Goal: Task Accomplishment & Management: Manage account settings

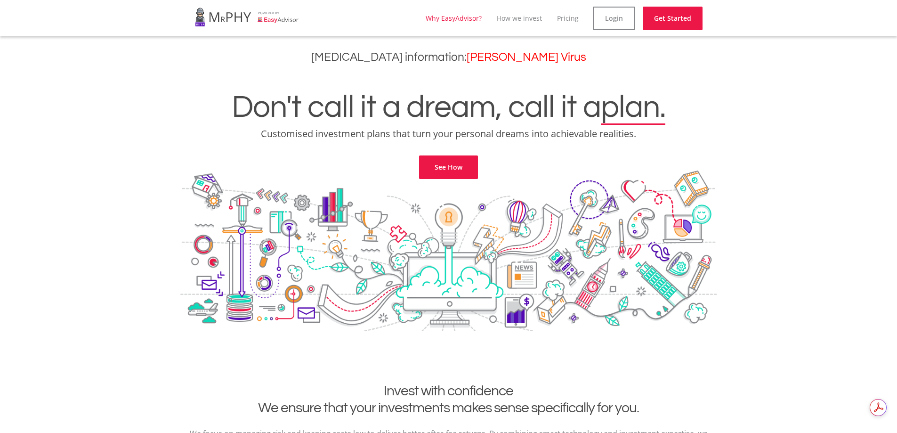
click at [457, 20] on link "Why EasyAdvisor?" at bounding box center [454, 18] width 56 height 9
click at [624, 17] on link "Login" at bounding box center [621, 19] width 42 height 24
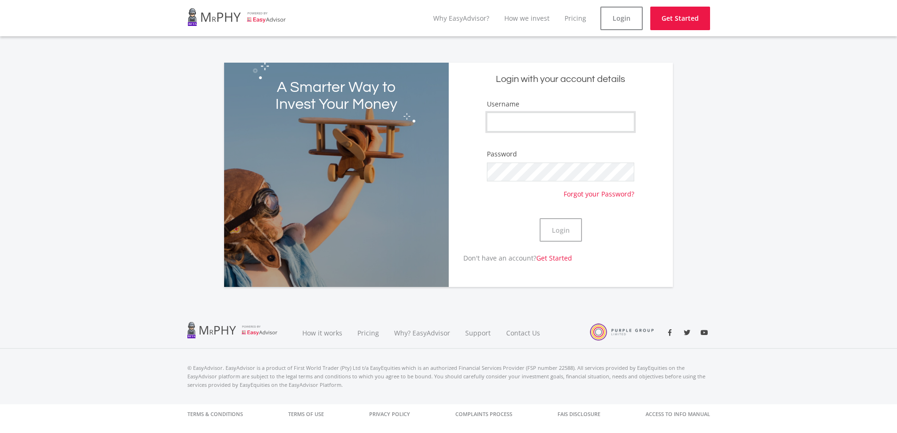
click at [522, 126] on input "Username" at bounding box center [560, 121] width 147 height 19
type input "[PERSON_NAME]"
click at [553, 234] on button "Login" at bounding box center [560, 230] width 42 height 24
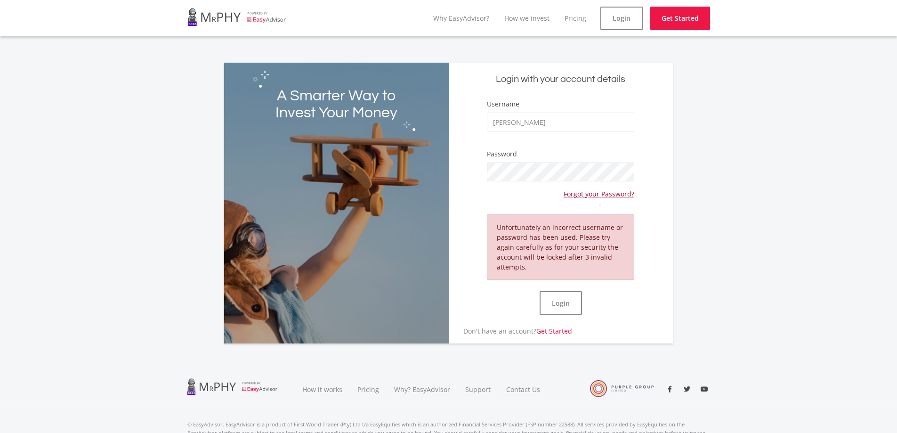
click at [592, 191] on link "Forgot your Password?" at bounding box center [598, 189] width 71 height 17
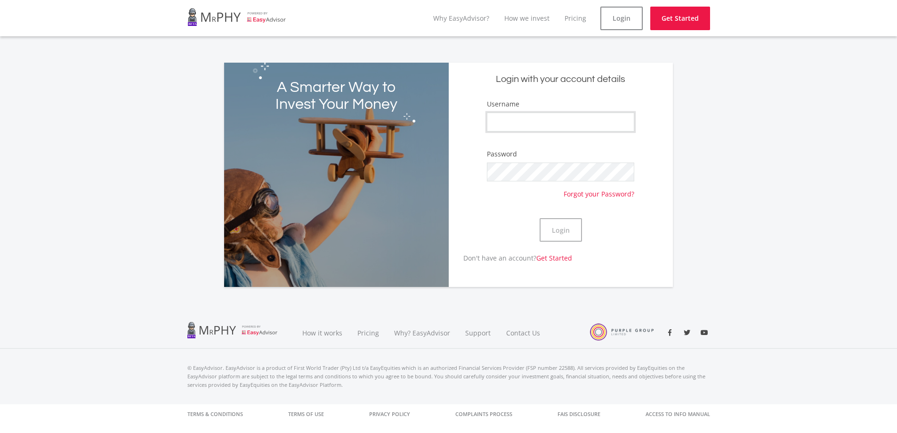
click at [524, 123] on input "Username" at bounding box center [560, 121] width 147 height 19
type input "[PERSON_NAME]"
click at [571, 230] on button "Login" at bounding box center [560, 230] width 42 height 24
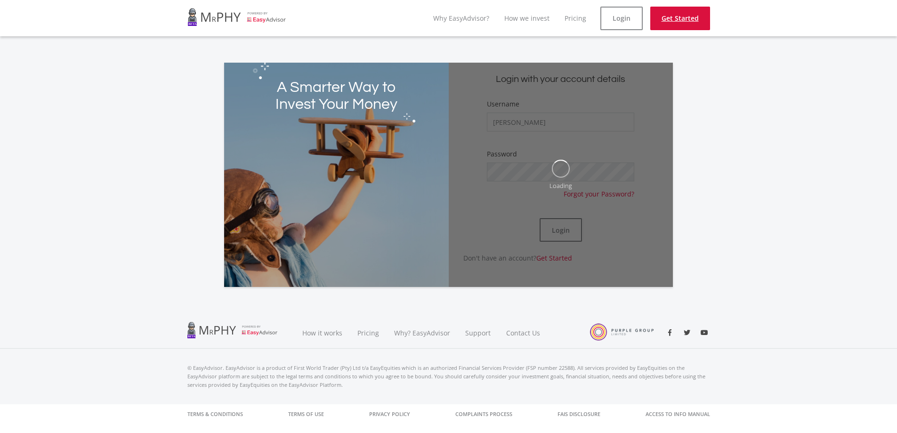
click at [671, 21] on link "Get Started" at bounding box center [680, 19] width 60 height 24
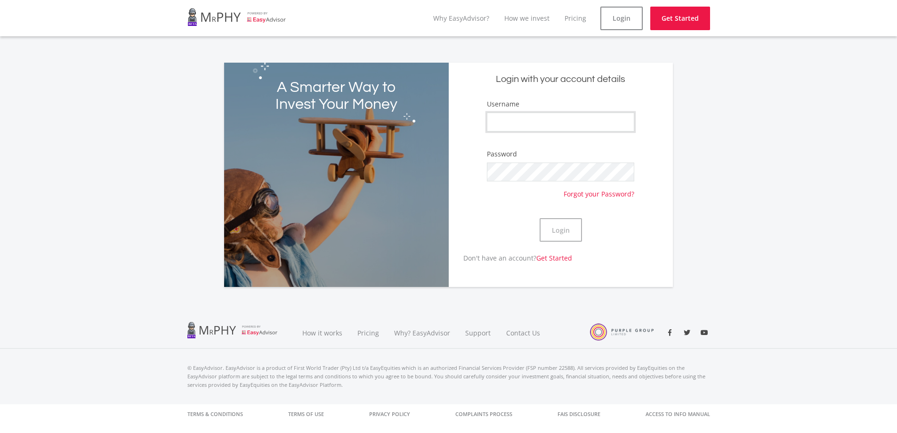
click at [544, 122] on input "Username" at bounding box center [560, 121] width 147 height 19
type input "[PERSON_NAME]"
click at [561, 226] on button "Login" at bounding box center [560, 230] width 42 height 24
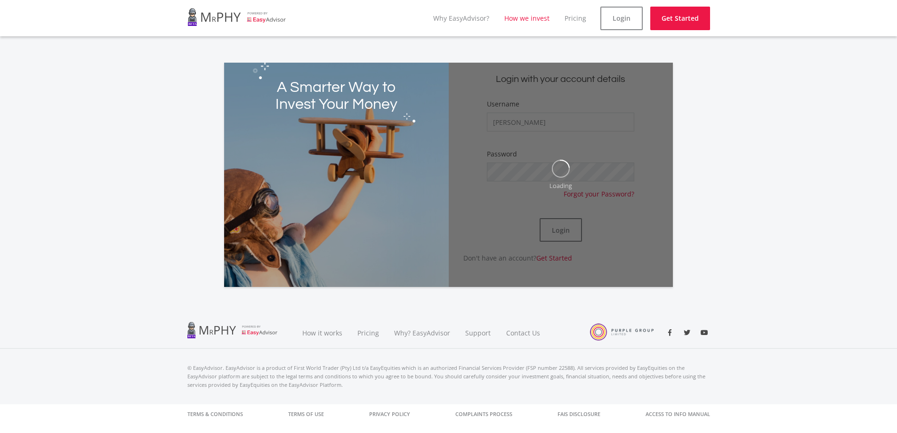
click at [536, 21] on link "How we invest" at bounding box center [526, 18] width 45 height 9
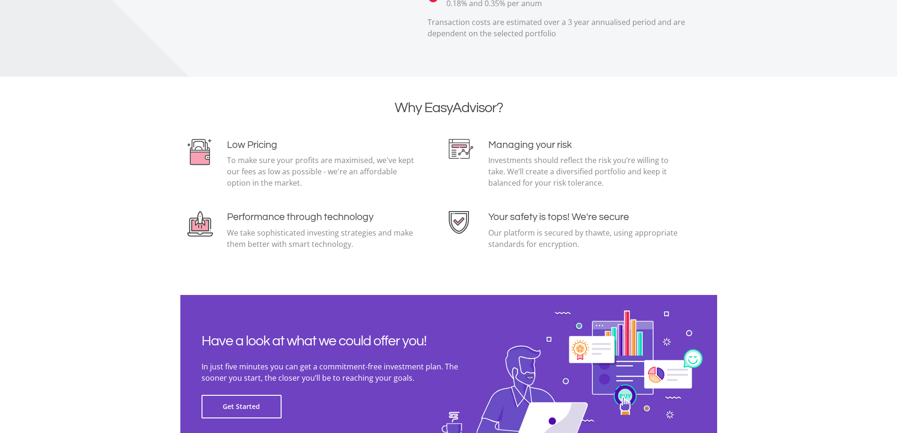
scroll to position [2043, 0]
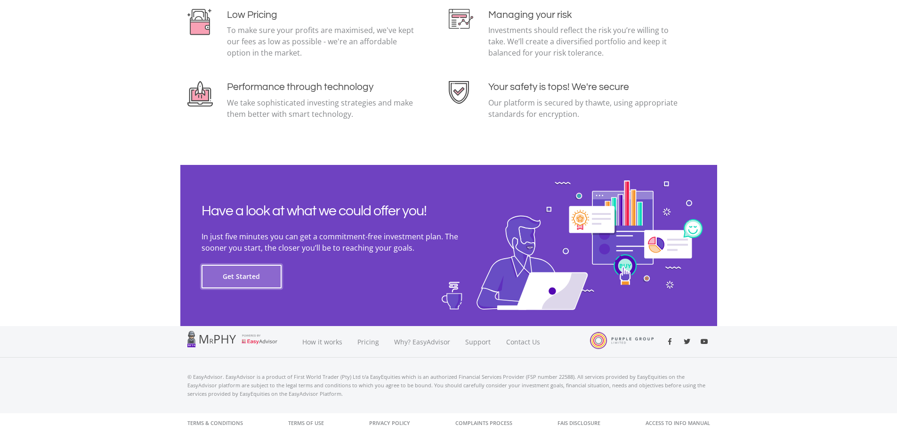
click at [231, 277] on button "Get Started" at bounding box center [241, 277] width 80 height 24
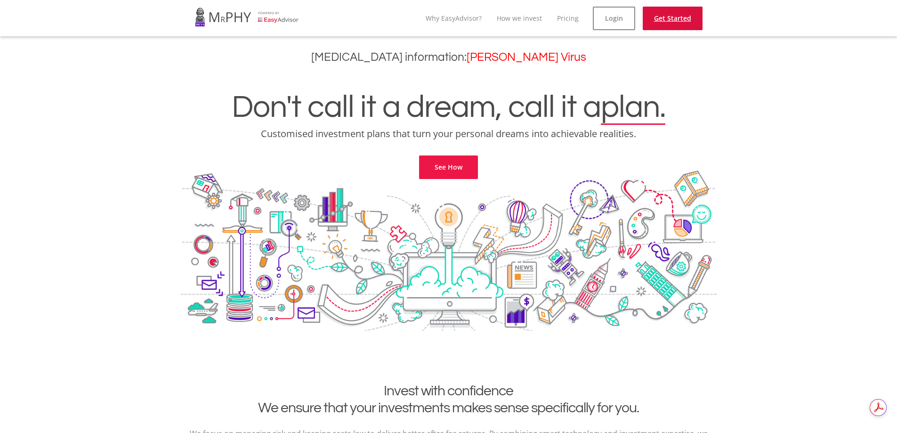
click at [693, 21] on link "Get Started" at bounding box center [672, 19] width 60 height 24
click at [611, 21] on link "Login" at bounding box center [614, 19] width 42 height 24
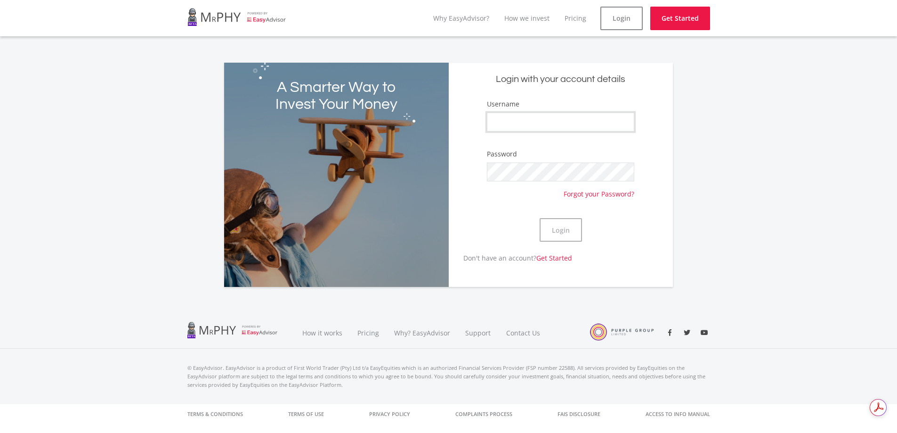
click at [506, 122] on input "Username" at bounding box center [560, 121] width 147 height 19
type input "[PERSON_NAME]"
click at [564, 231] on button "Login" at bounding box center [560, 230] width 42 height 24
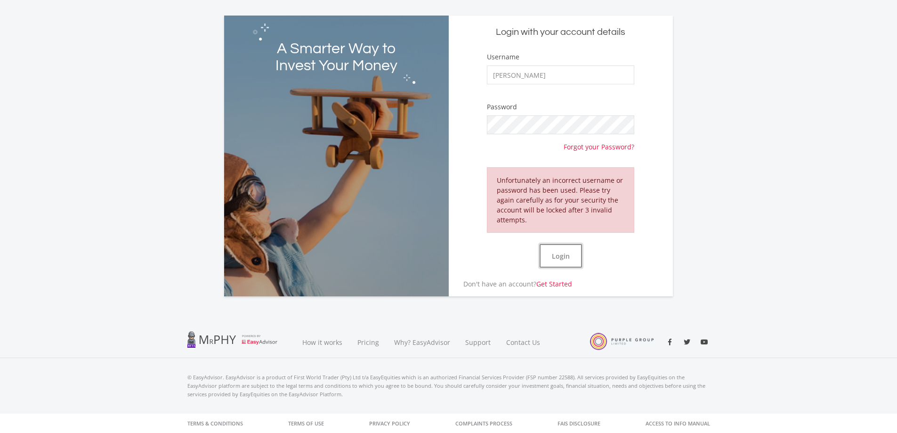
scroll to position [48, 0]
click at [558, 253] on button "Login" at bounding box center [560, 255] width 42 height 24
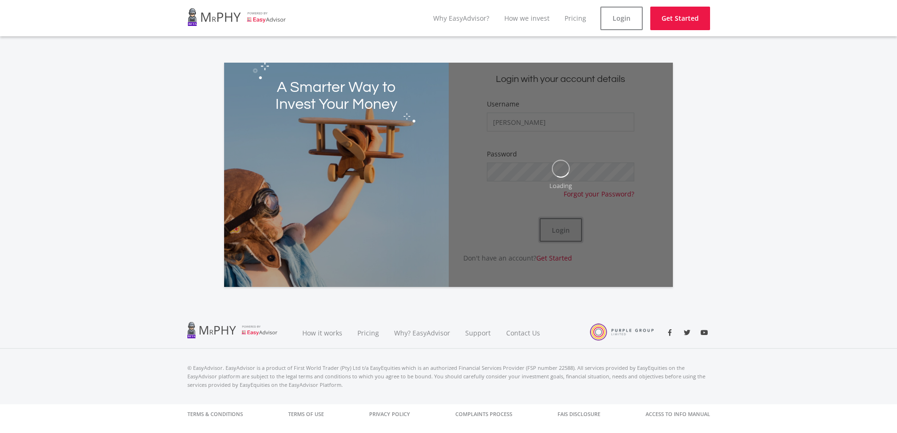
scroll to position [0, 0]
